Goal: Task Accomplishment & Management: Manage account settings

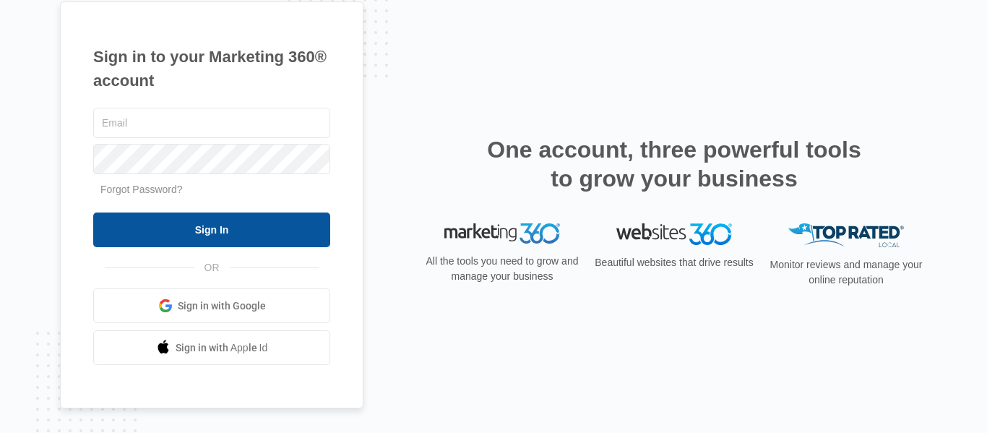
type input "[PERSON_NAME][EMAIL_ADDRESS][DOMAIN_NAME]"
click at [223, 234] on input "Sign In" at bounding box center [211, 229] width 237 height 35
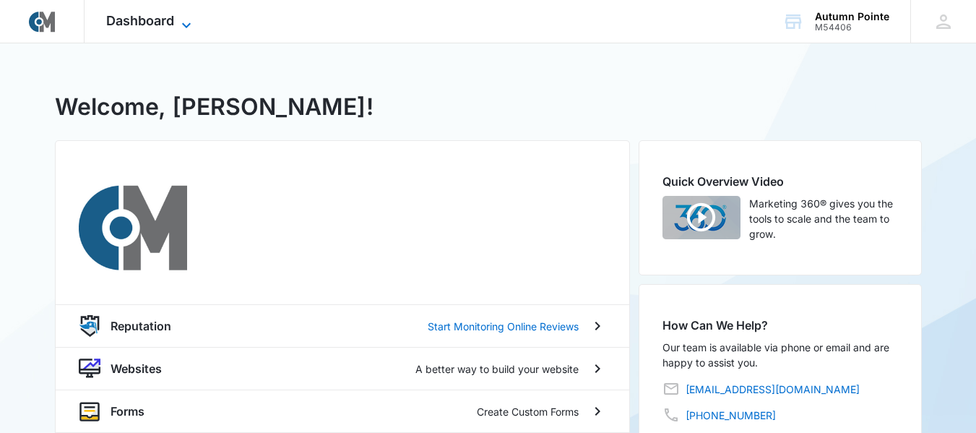
click at [153, 22] on span "Dashboard" at bounding box center [140, 20] width 68 height 15
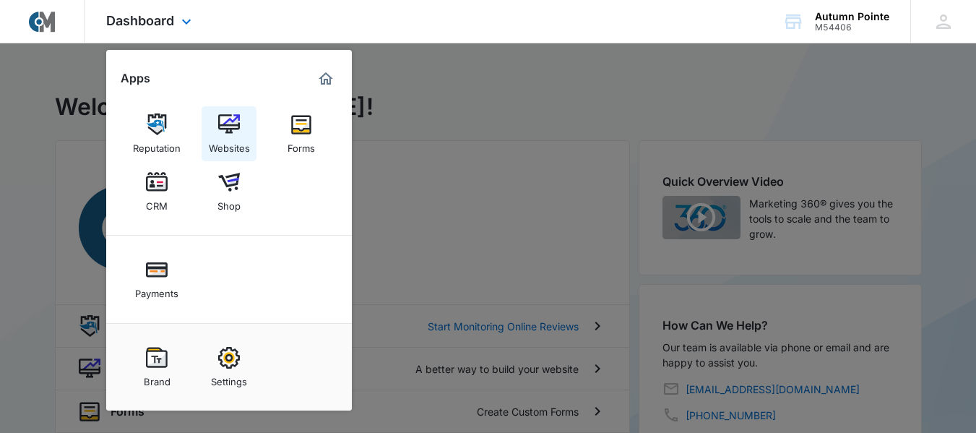
click at [235, 124] on img at bounding box center [229, 124] width 22 height 22
